Goal: Task Accomplishment & Management: Manage account settings

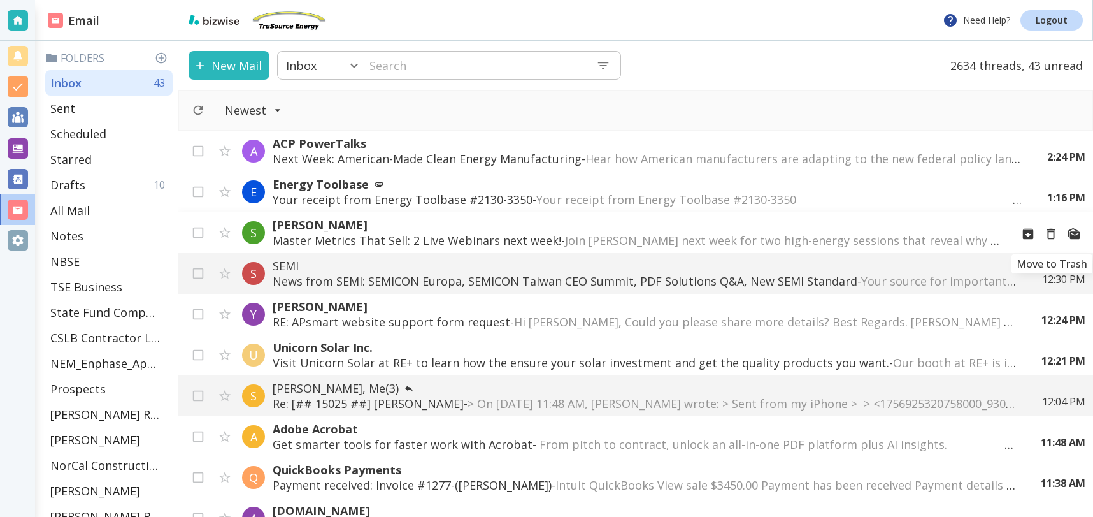
click at [1051, 234] on icon "Move to Trash" at bounding box center [1051, 234] width 14 height 14
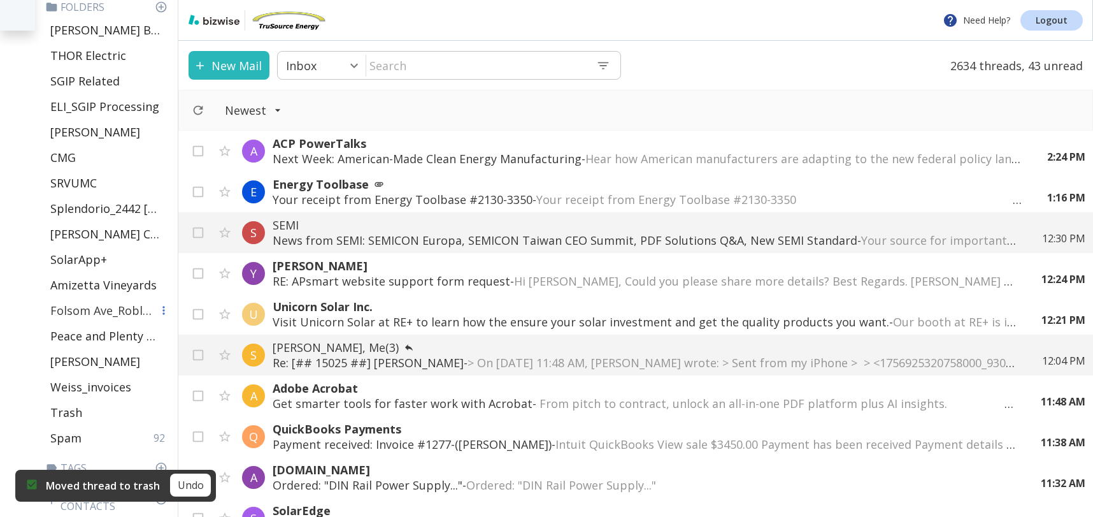
scroll to position [503, 0]
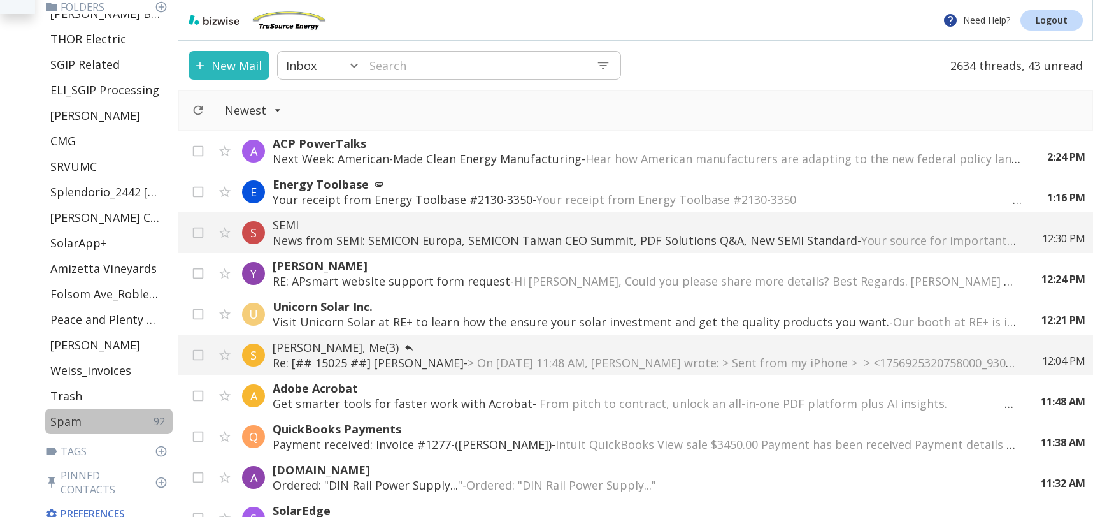
click at [57, 429] on div "Spam 92" at bounding box center [108, 420] width 127 height 25
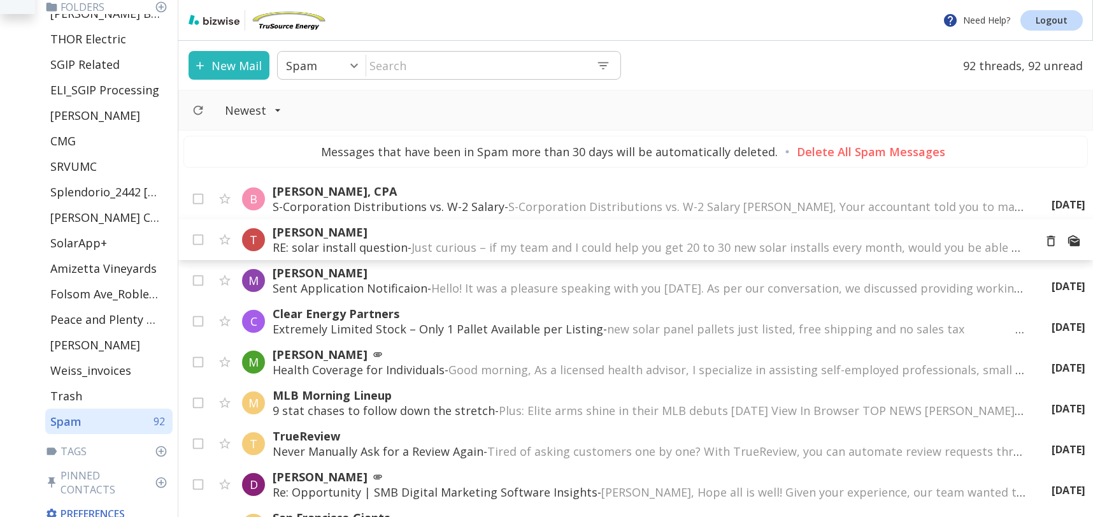
scroll to position [3447, 0]
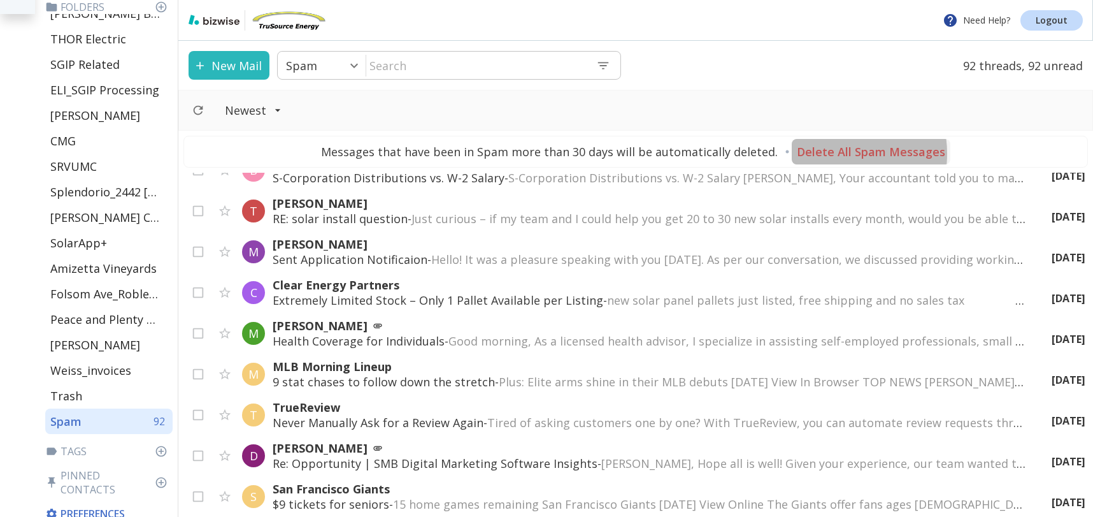
click at [829, 154] on p "Delete All Spam Messages" at bounding box center [871, 151] width 148 height 15
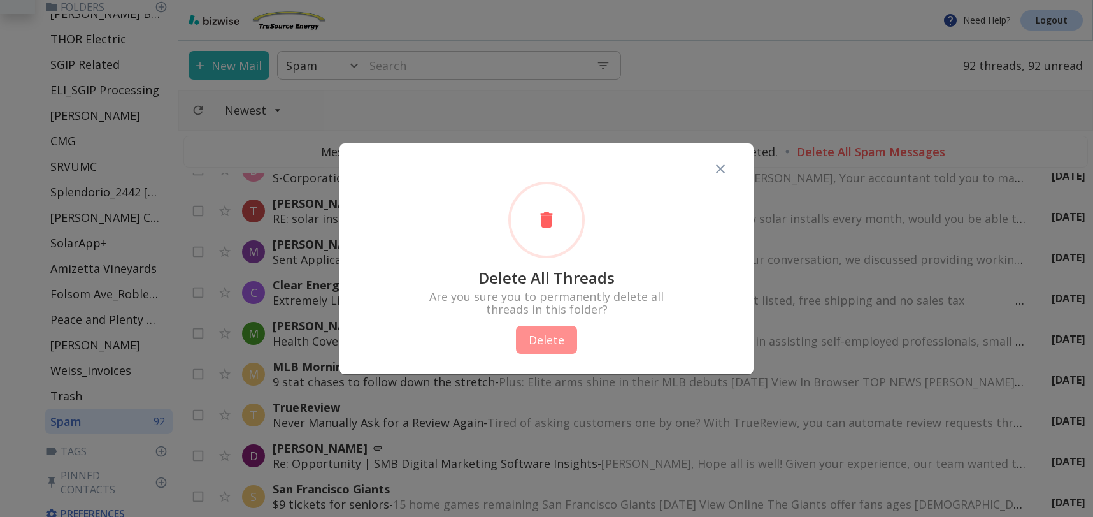
click at [554, 336] on button "Delete" at bounding box center [546, 340] width 61 height 28
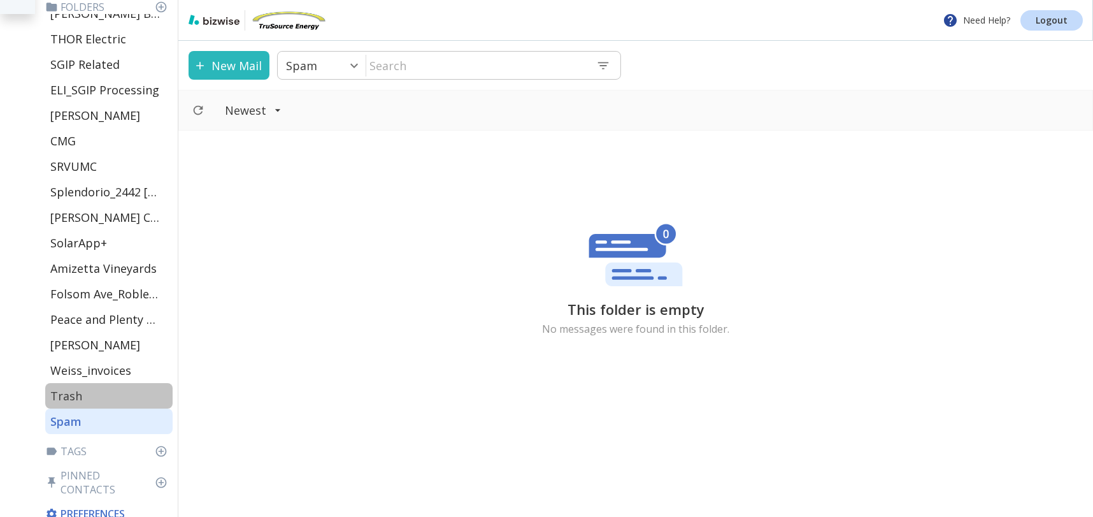
click at [97, 390] on div "Trash" at bounding box center [108, 395] width 127 height 25
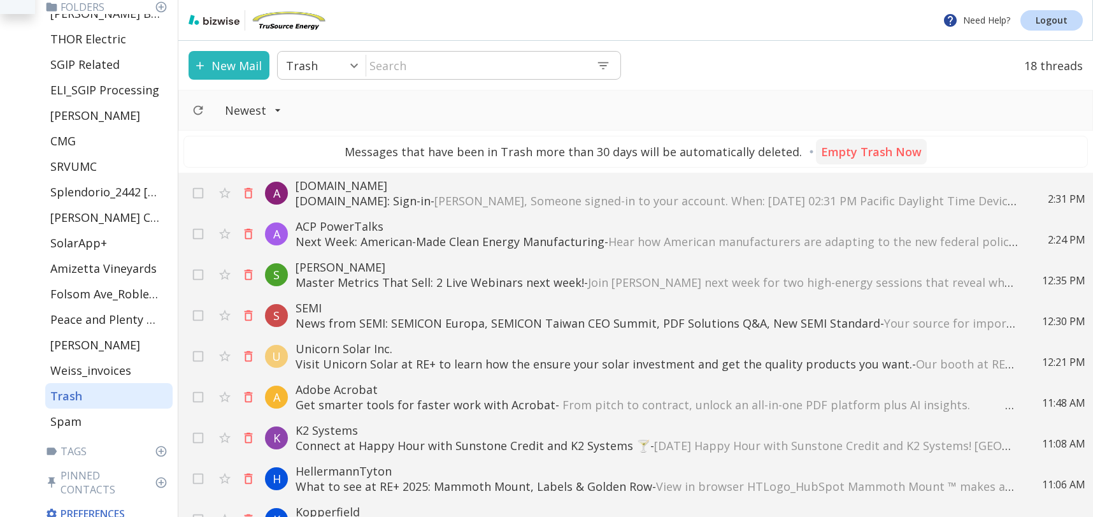
click at [851, 147] on p "Empty Trash Now" at bounding box center [871, 151] width 101 height 15
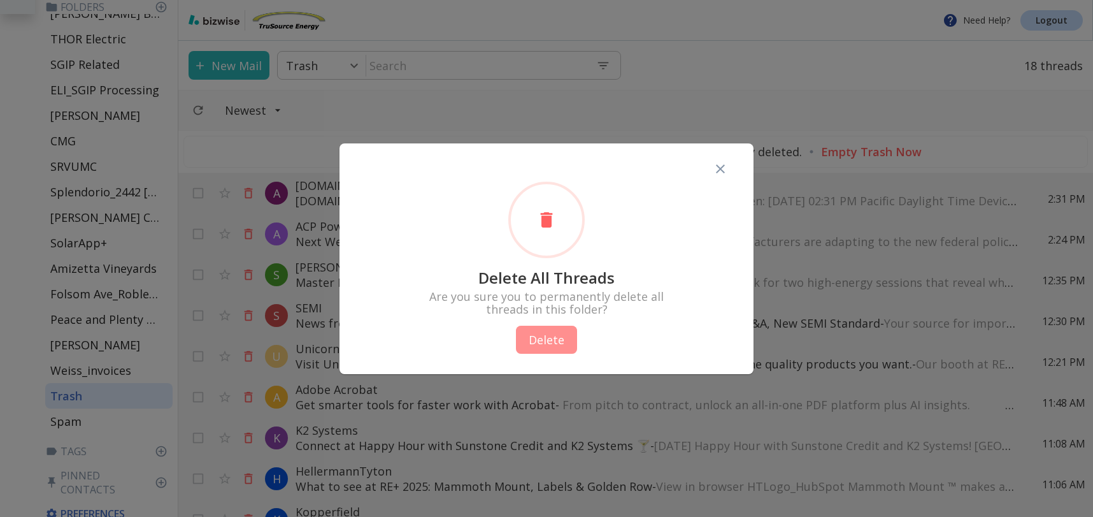
click at [536, 336] on button "Delete" at bounding box center [546, 340] width 61 height 28
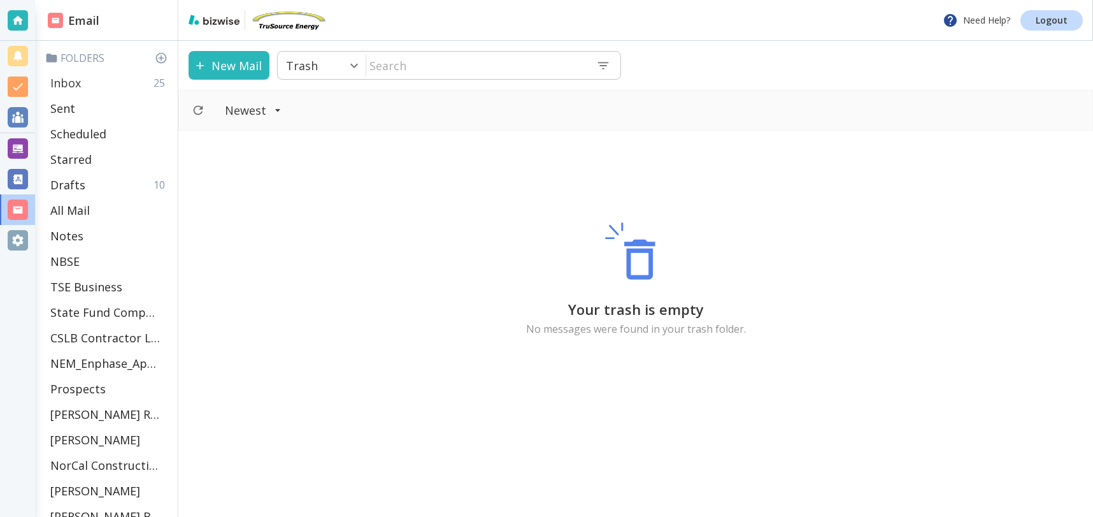
click at [65, 78] on p "Inbox" at bounding box center [65, 82] width 31 height 15
type input "0"
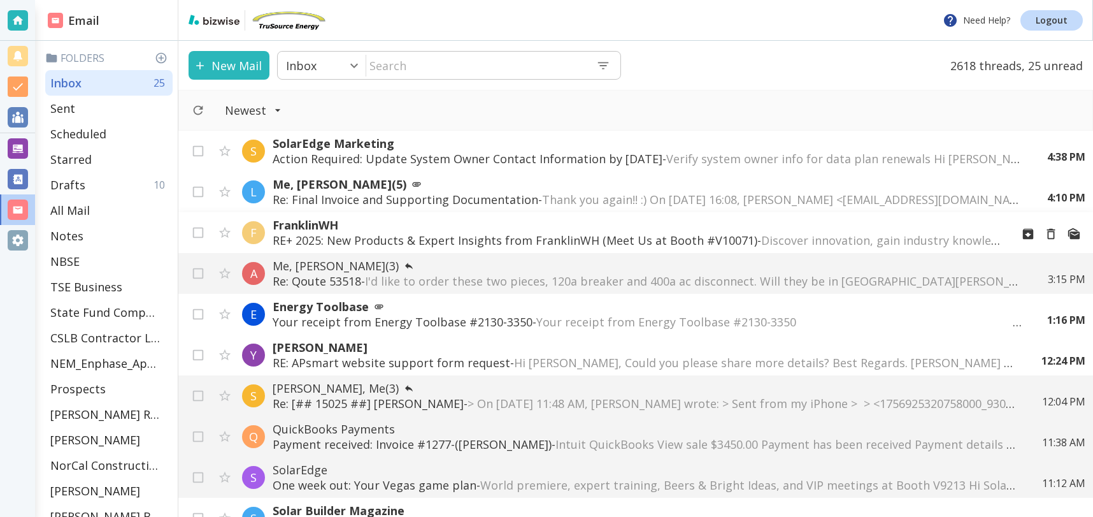
click at [717, 240] on p "RE+ 2025: New Products & Expert Insights from FranklinWH (Meet Us at Booth #V10…" at bounding box center [637, 240] width 729 height 15
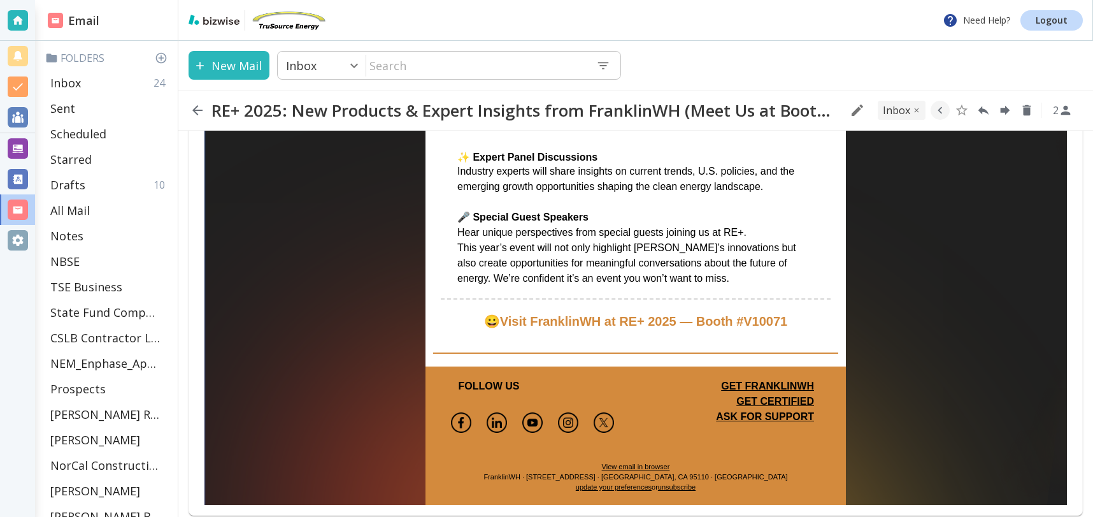
scroll to position [607, 0]
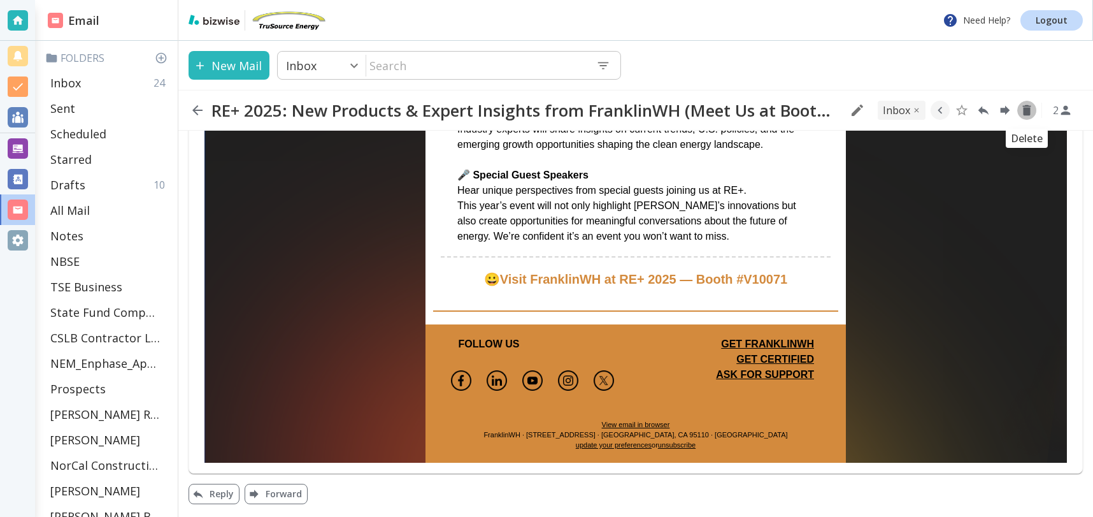
click at [1030, 108] on icon "Delete" at bounding box center [1027, 110] width 14 height 14
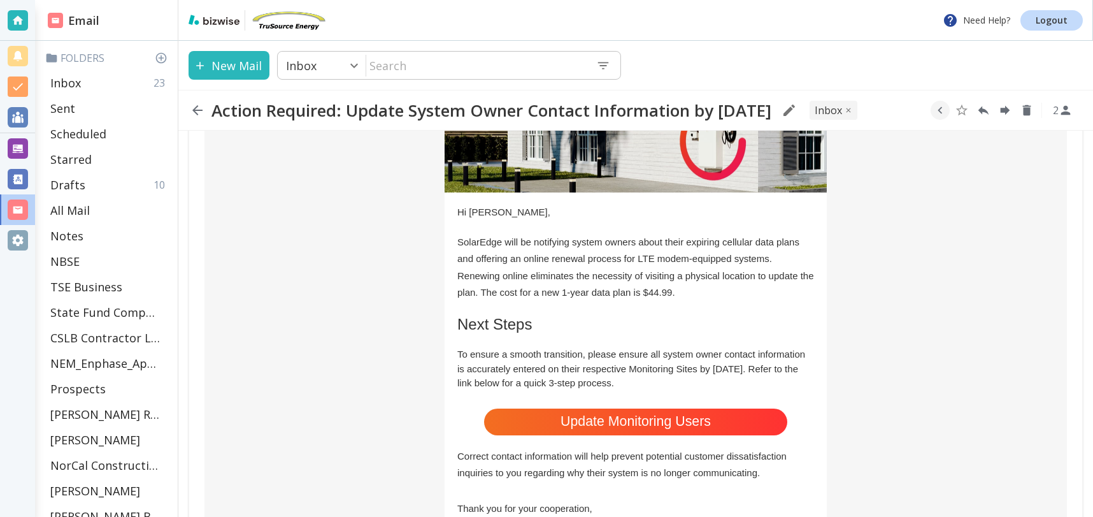
scroll to position [354, 0]
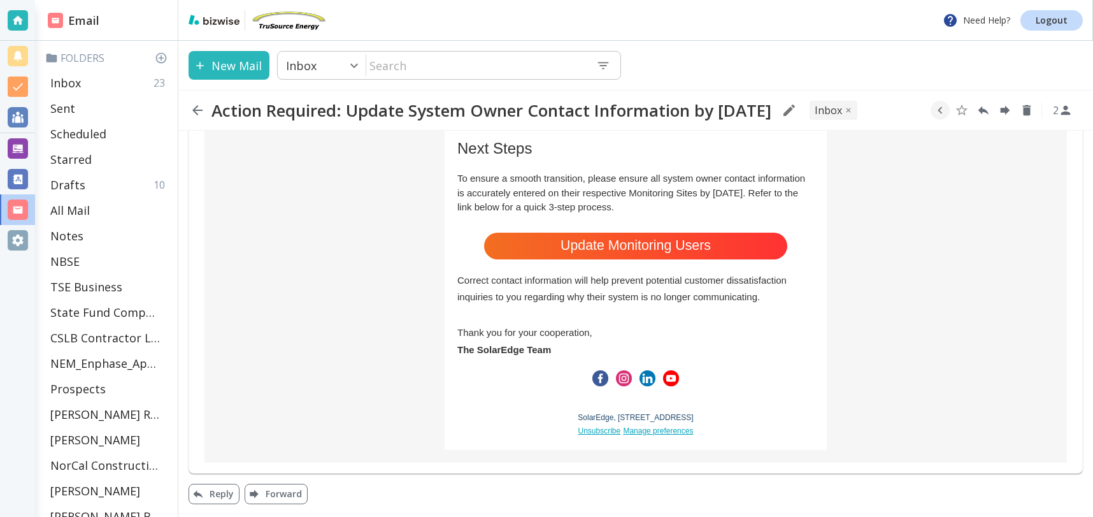
click at [664, 241] on strong "Update Monitoring Users" at bounding box center [636, 245] width 150 height 15
